Goal: Task Accomplishment & Management: Use online tool/utility

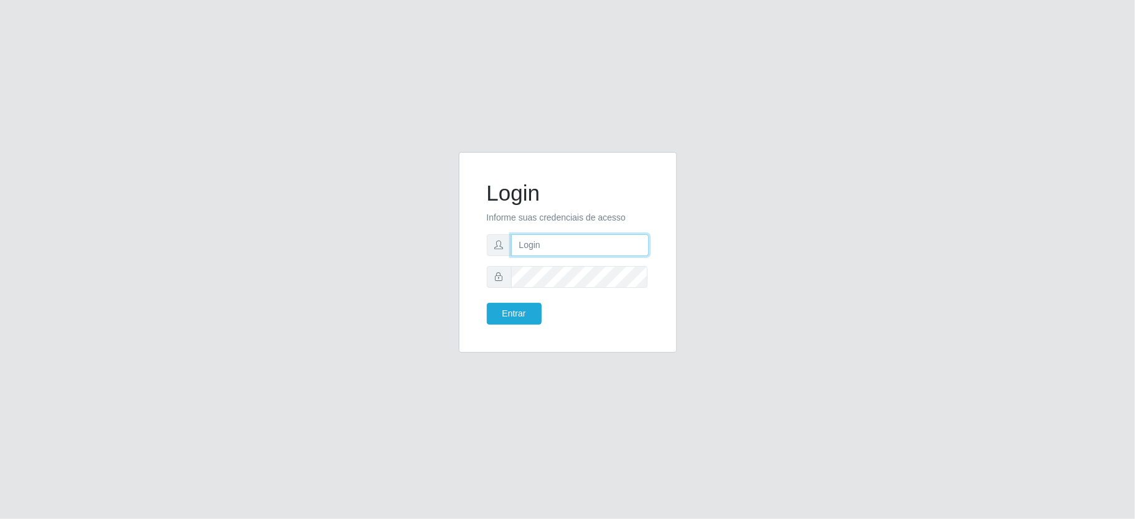
click at [532, 242] on input "text" at bounding box center [580, 245] width 138 height 22
type input "ediane@ideal"
click at [487, 303] on button "Entrar" at bounding box center [514, 314] width 55 height 22
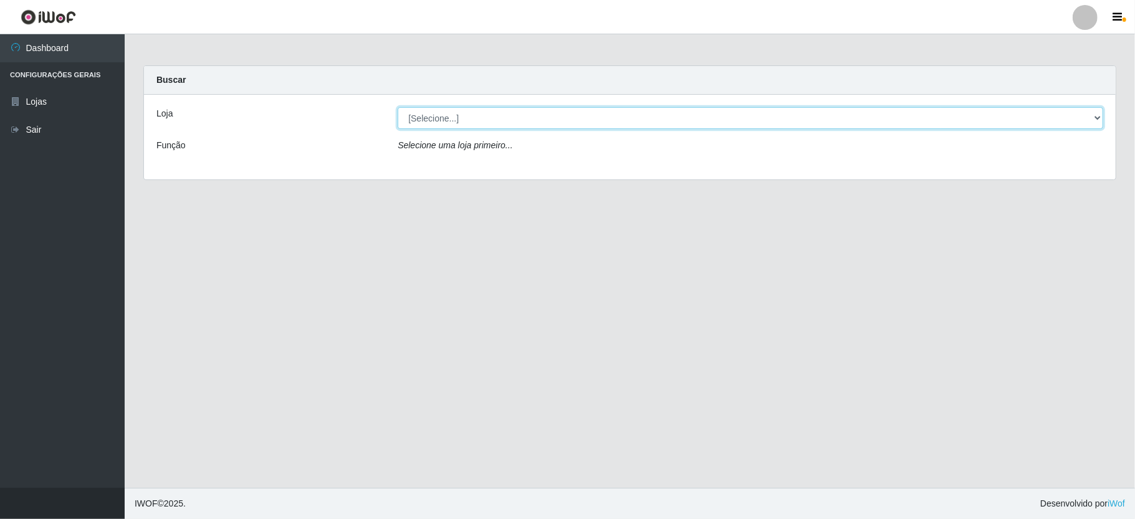
click at [504, 118] on select "[Selecione...] Ideal - Conceição" at bounding box center [750, 118] width 705 height 22
click at [455, 158] on div "Loja [Selecione...] Ideal - Conceição Função Selecione uma loja primeiro..." at bounding box center [629, 137] width 971 height 85
click at [441, 110] on select "[Selecione...] Ideal - Conceição" at bounding box center [750, 118] width 705 height 22
select select "231"
click at [398, 107] on select "[Selecione...] Ideal - Conceição" at bounding box center [750, 118] width 705 height 22
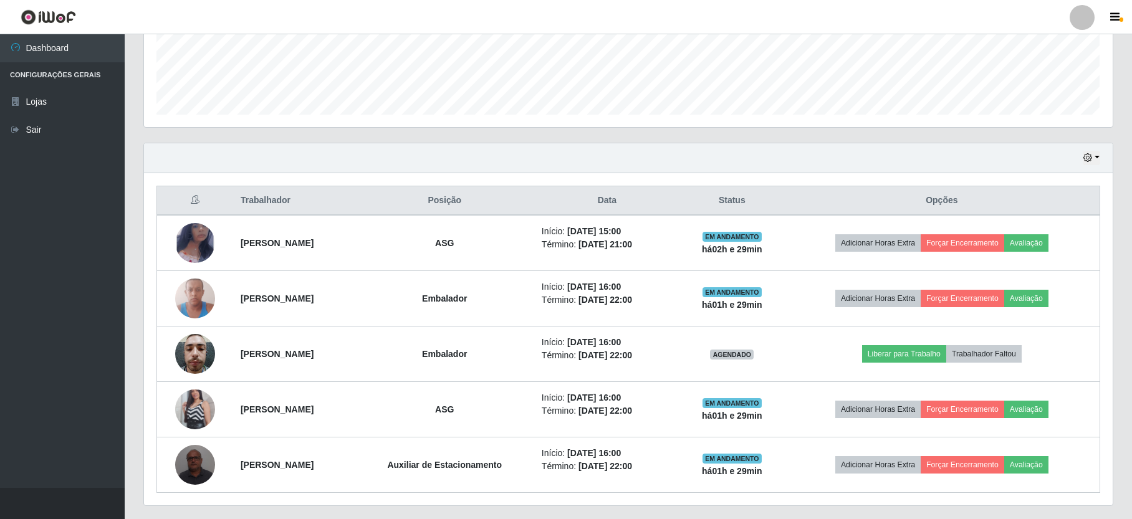
scroll to position [259, 968]
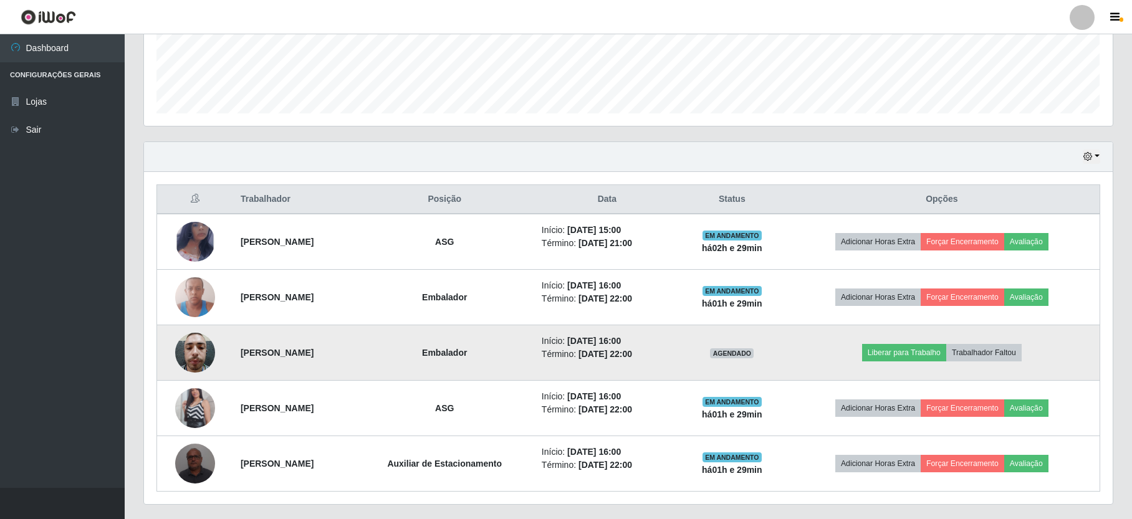
click at [184, 358] on img at bounding box center [195, 352] width 40 height 53
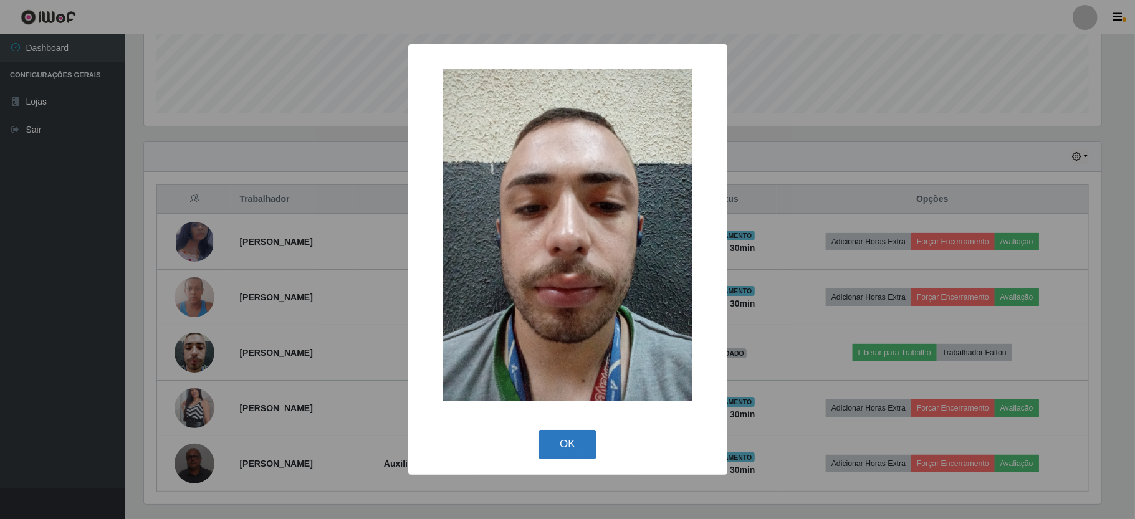
click at [579, 442] on button "OK" at bounding box center [567, 444] width 58 height 29
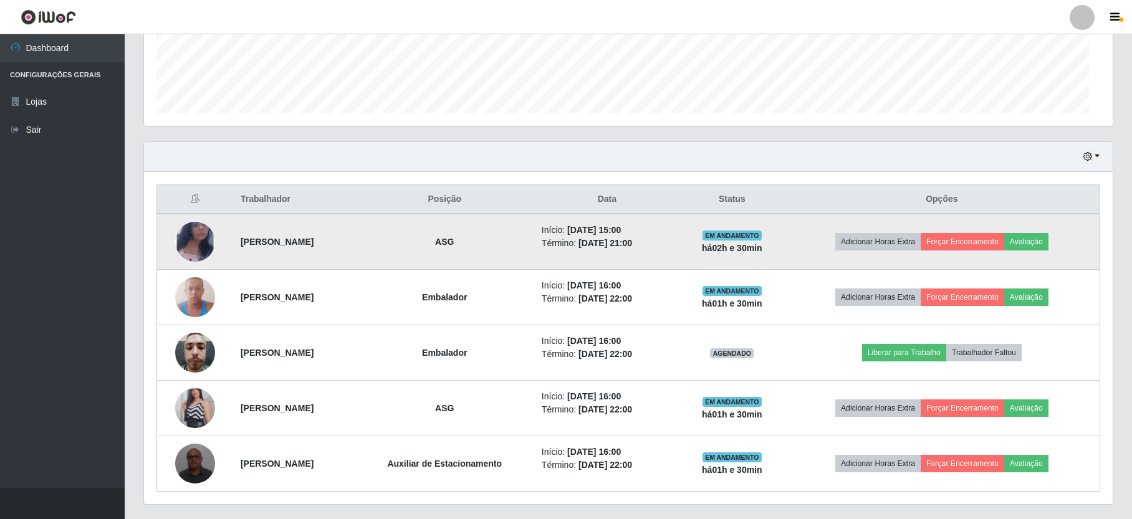
scroll to position [259, 968]
